Goal: Navigation & Orientation: Find specific page/section

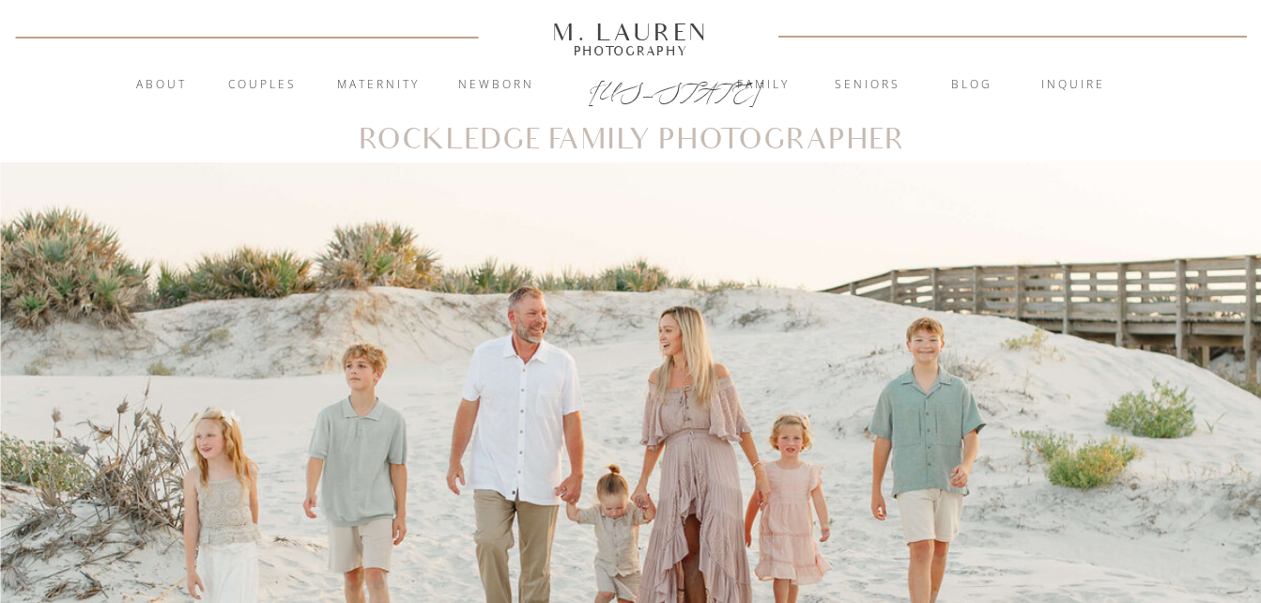
click at [879, 81] on nav "Seniors" at bounding box center [867, 85] width 101 height 19
click at [980, 85] on nav "blog" at bounding box center [971, 85] width 101 height 19
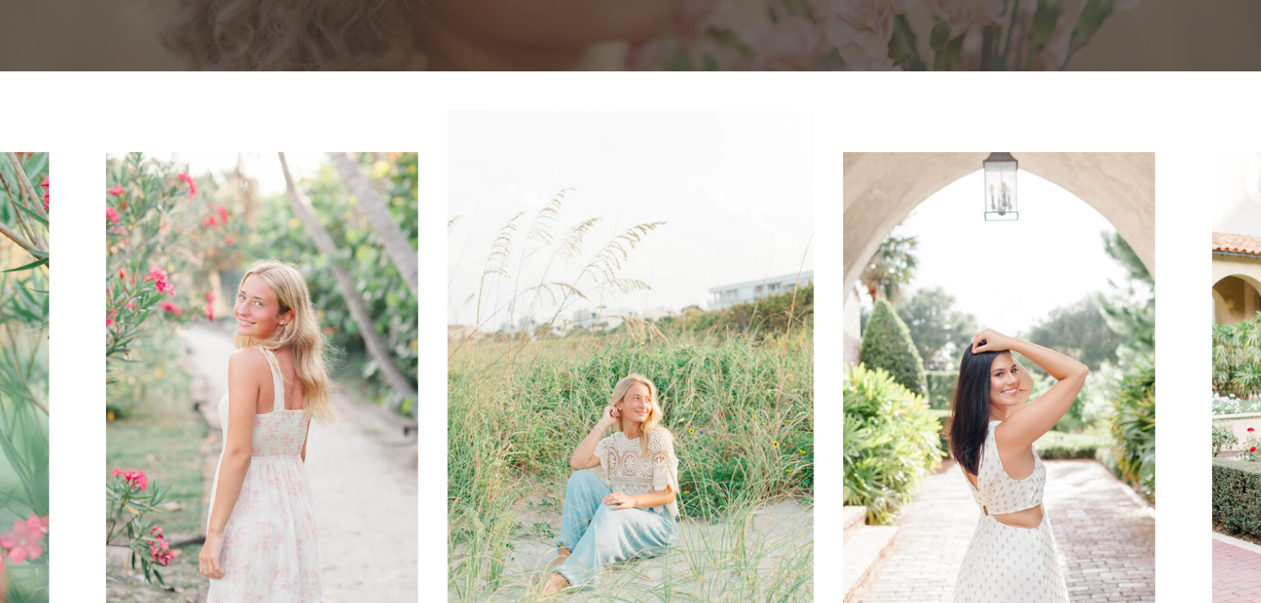
scroll to position [501, 0]
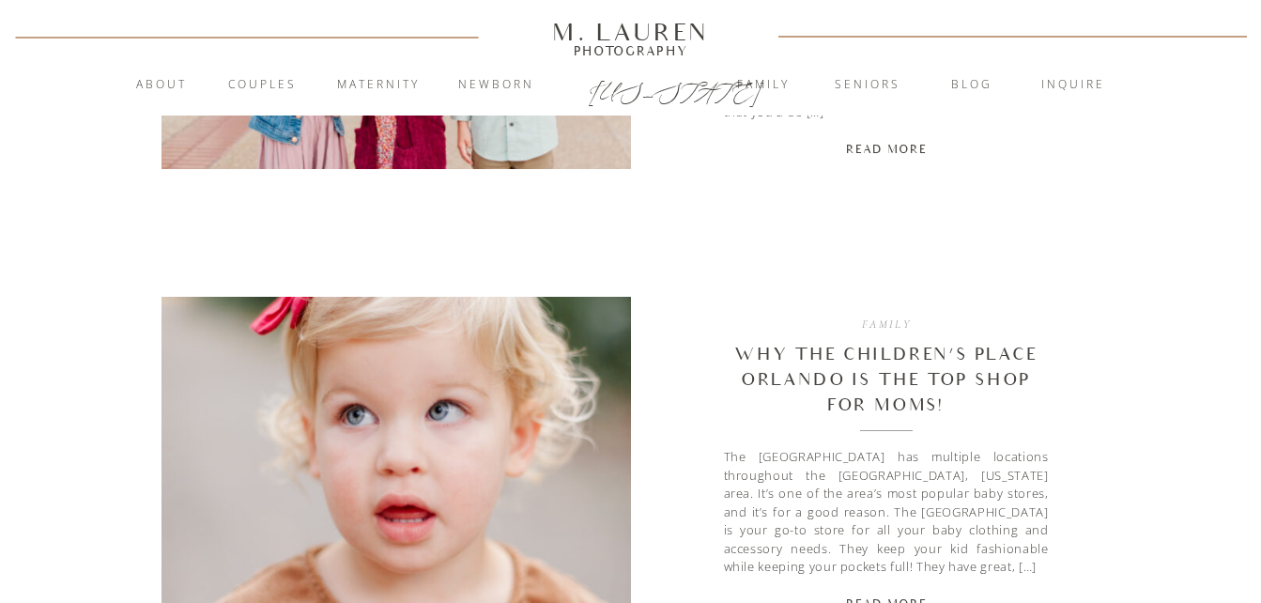
scroll to position [4600, 0]
